Goal: Information Seeking & Learning: Learn about a topic

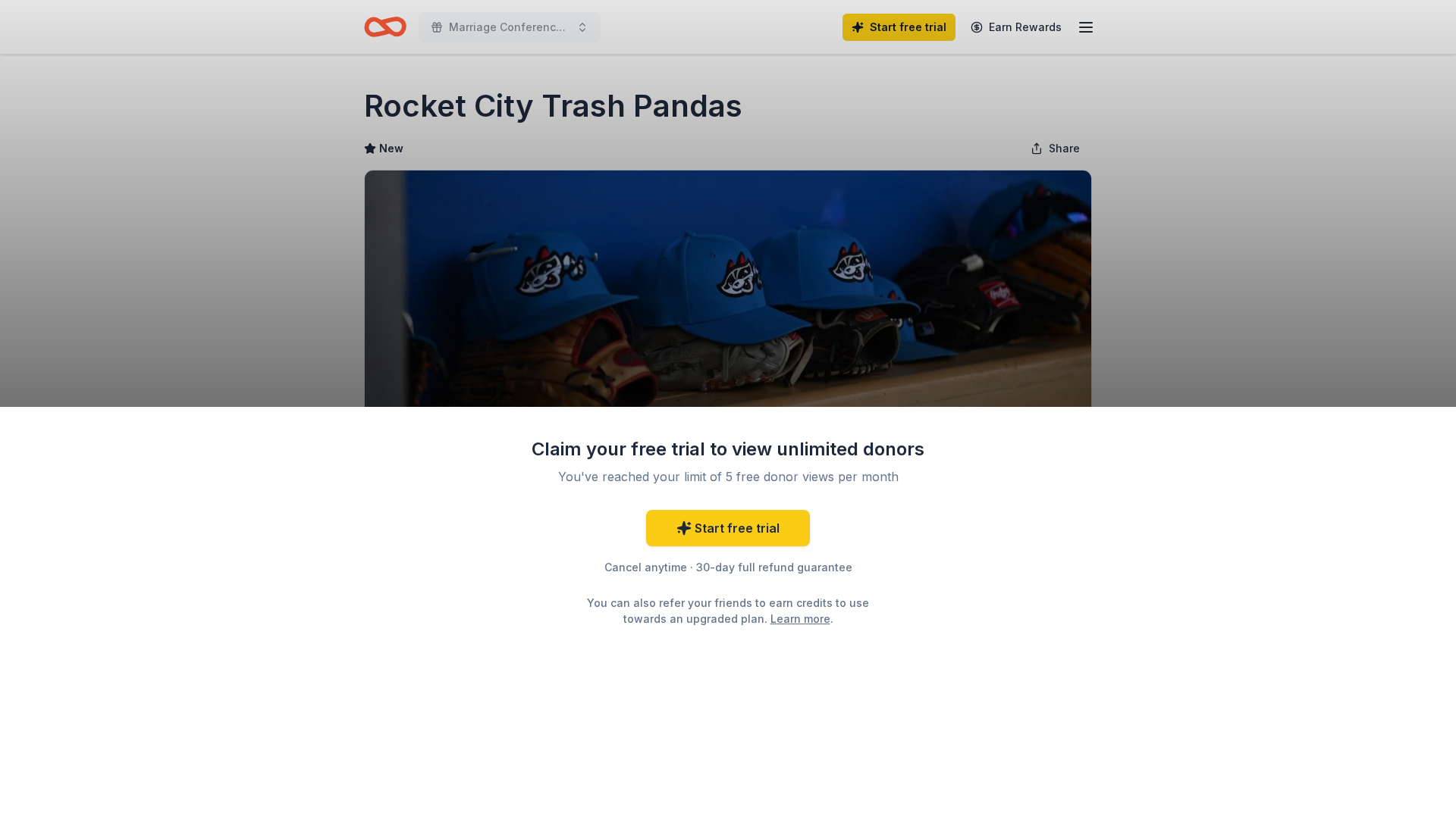
click at [1219, 297] on div "Claim your free trial to view unlimited donors You've reached your limit of 5 f…" at bounding box center [728, 406] width 1456 height 813
drag, startPoint x: 1069, startPoint y: 170, endPoint x: 882, endPoint y: 178, distance: 187.2
click at [1069, 171] on div "Claim your free trial to view unlimited donors You've reached your limit of 5 f…" at bounding box center [728, 406] width 1456 height 813
drag, startPoint x: 401, startPoint y: 42, endPoint x: 514, endPoint y: 240, distance: 228.0
click at [440, 103] on div "Claim your free trial to view unlimited donors You've reached your limit of 5 f…" at bounding box center [728, 406] width 1456 height 813
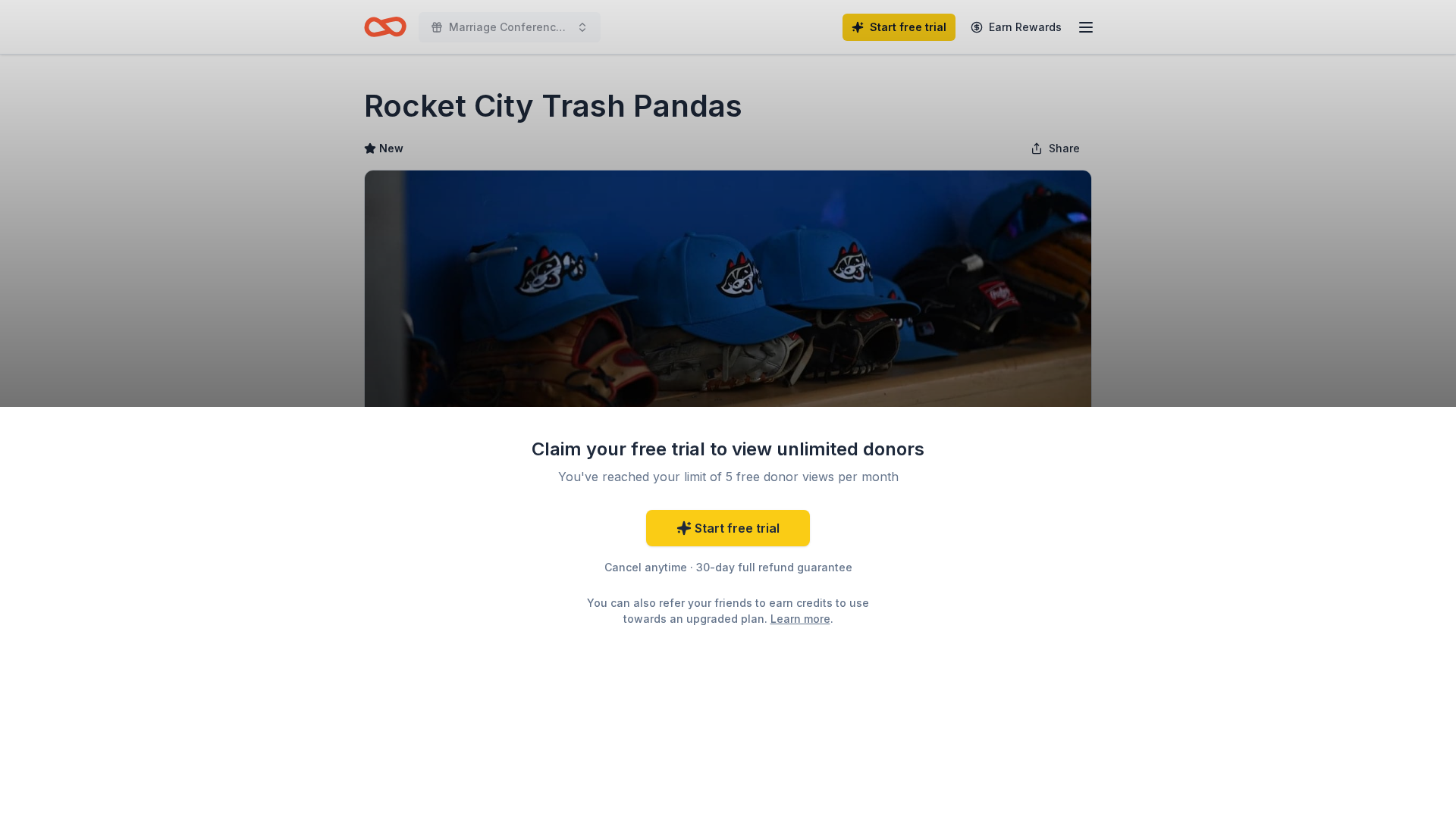
click at [770, 617] on link "Learn more" at bounding box center [800, 618] width 60 height 16
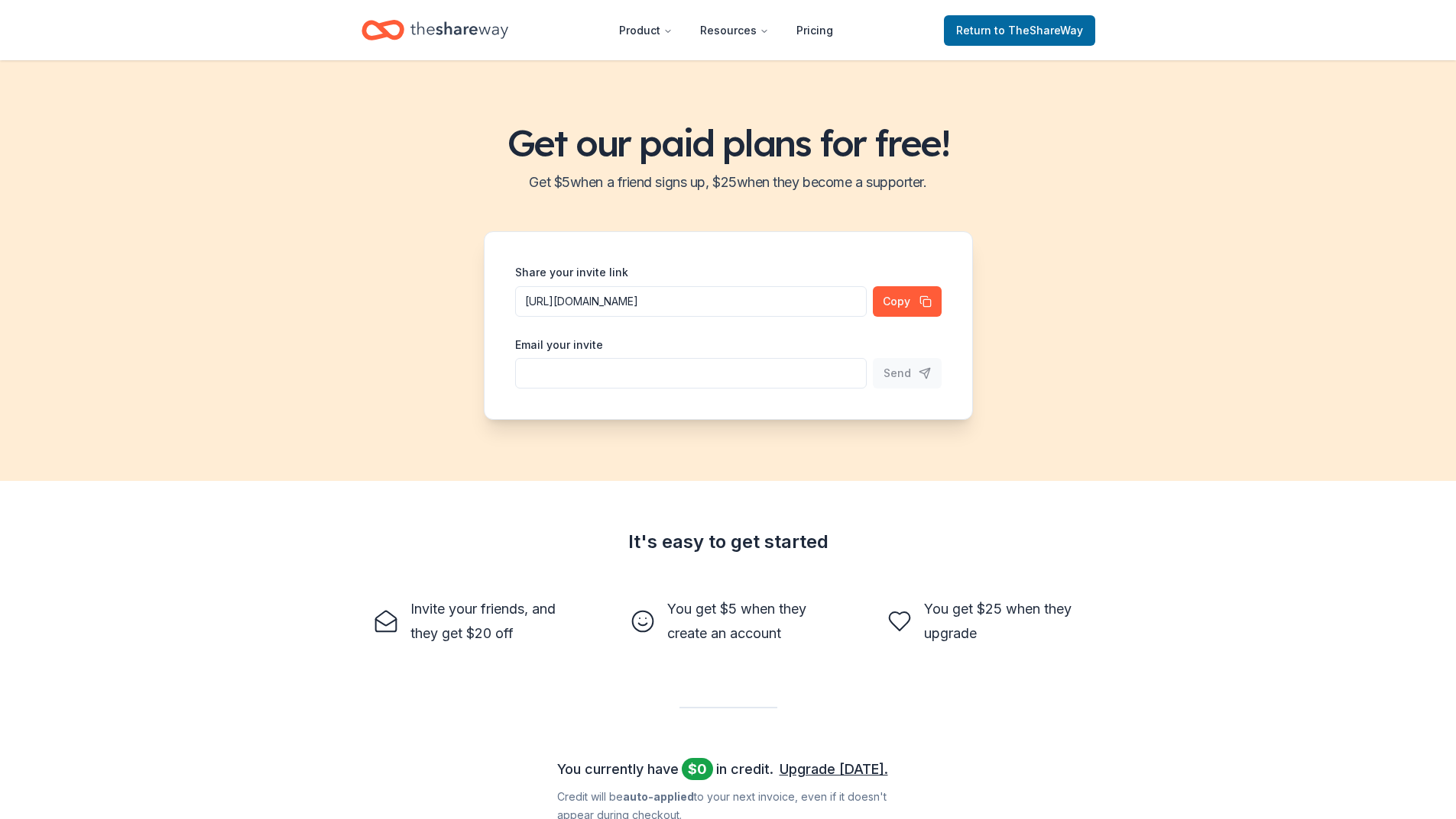
click at [478, 25] on icon "Home" at bounding box center [459, 29] width 98 height 31
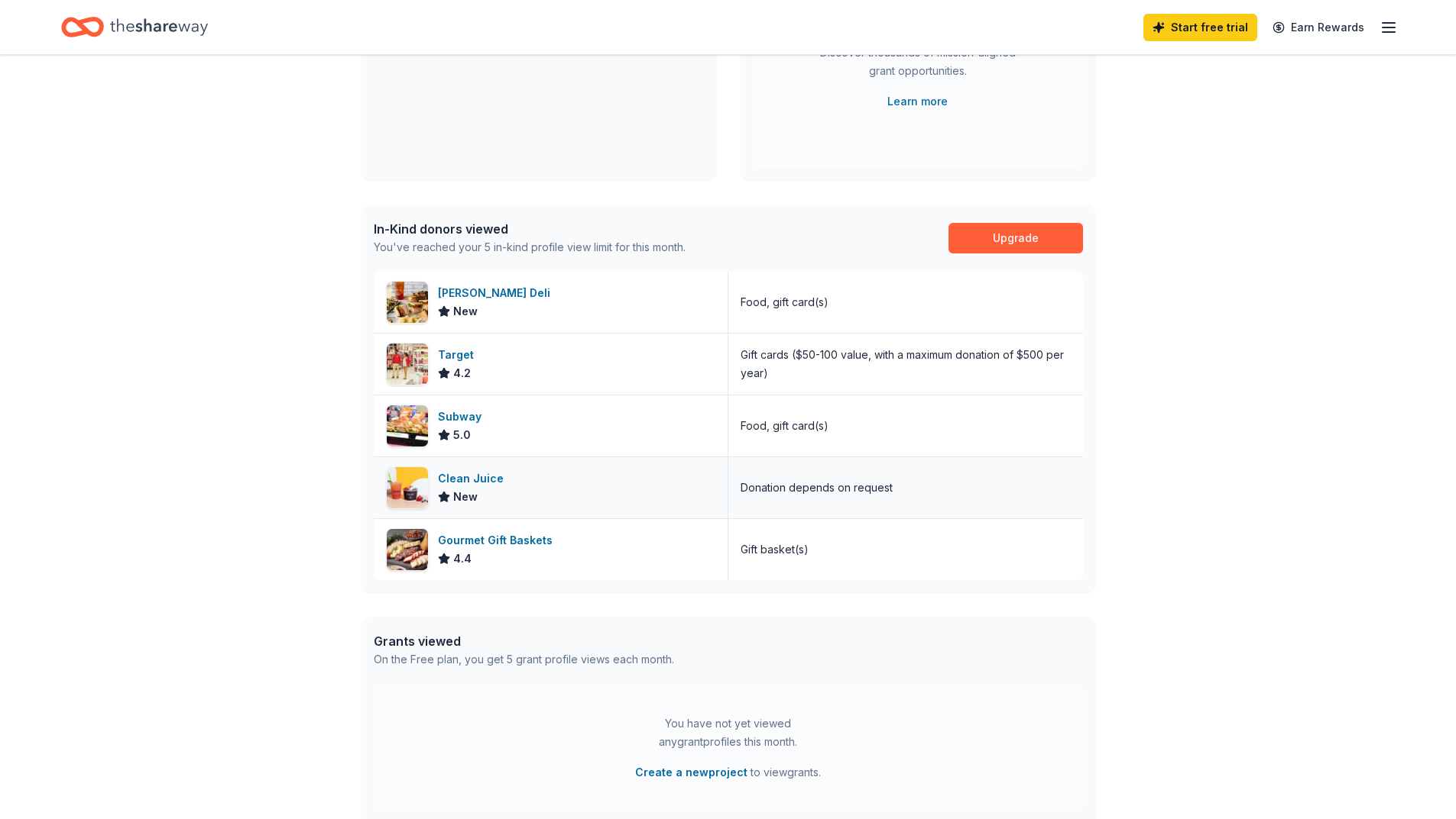
scroll to position [305, 0]
